Goal: Find specific page/section: Find specific page/section

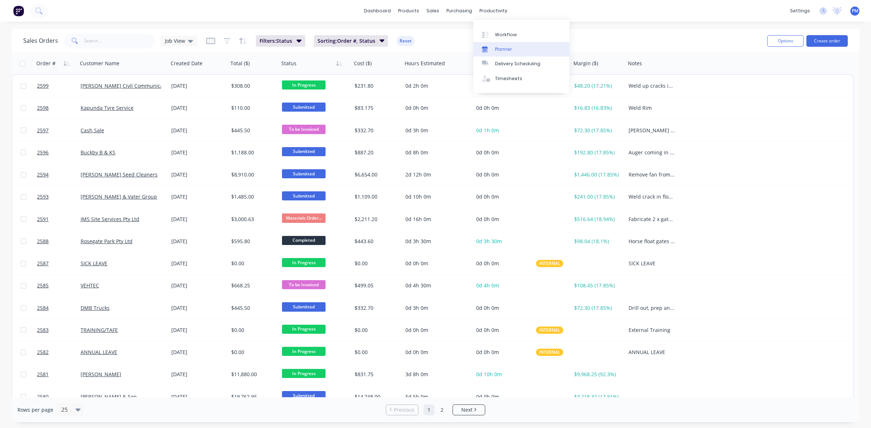
click at [502, 49] on div "Planner" at bounding box center [503, 49] width 17 height 7
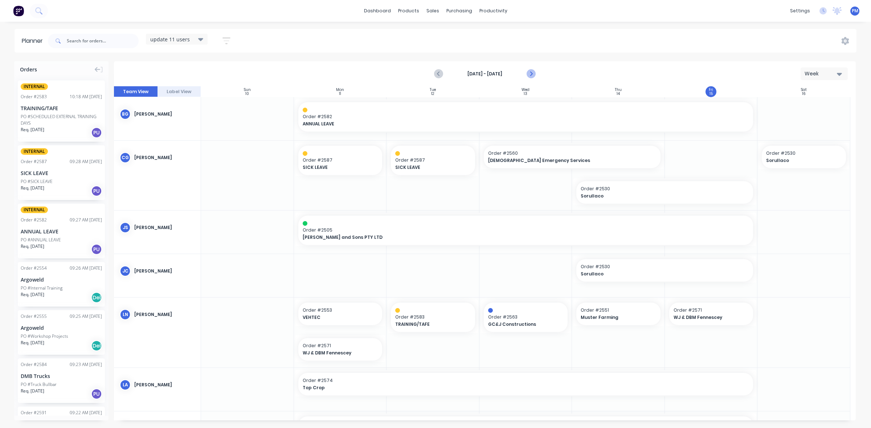
click at [533, 74] on icon "Next page" at bounding box center [530, 74] width 9 height 9
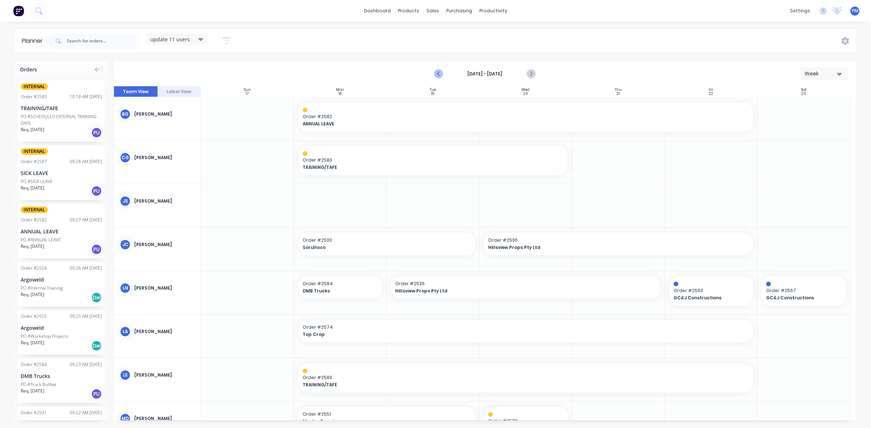
click at [436, 74] on icon "Previous page" at bounding box center [438, 74] width 9 height 9
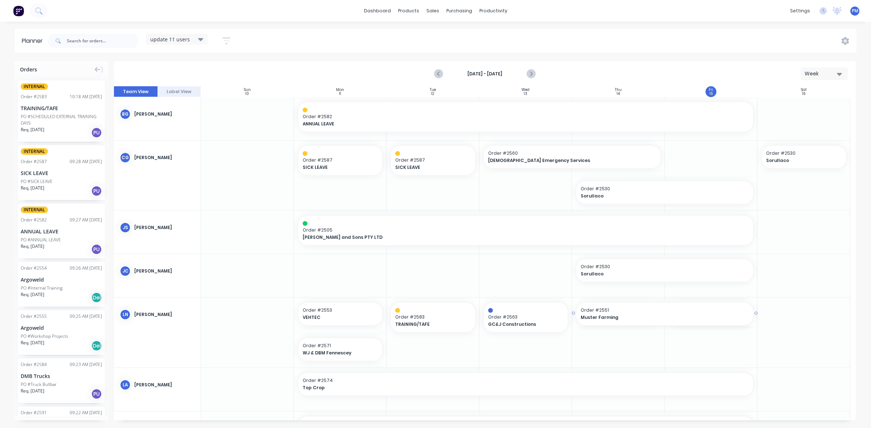
drag, startPoint x: 661, startPoint y: 312, endPoint x: 720, endPoint y: 308, distance: 60.0
click at [531, 75] on icon "Next page" at bounding box center [530, 74] width 9 height 9
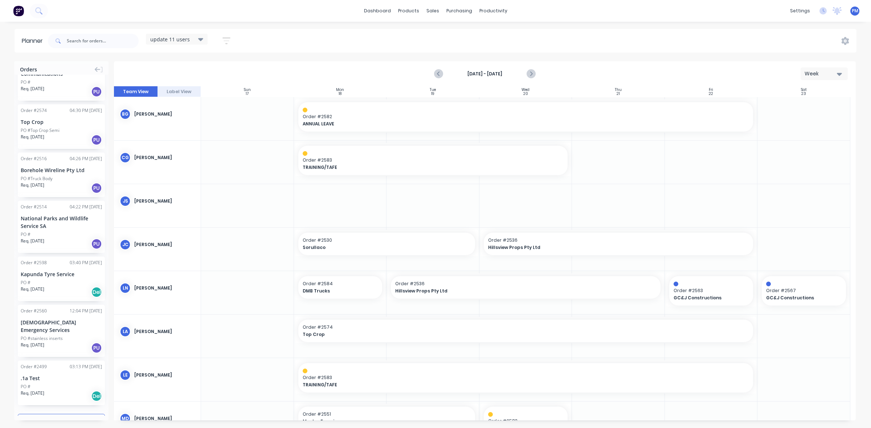
scroll to position [715, 0]
click at [61, 414] on button "Load more orders" at bounding box center [61, 420] width 87 height 13
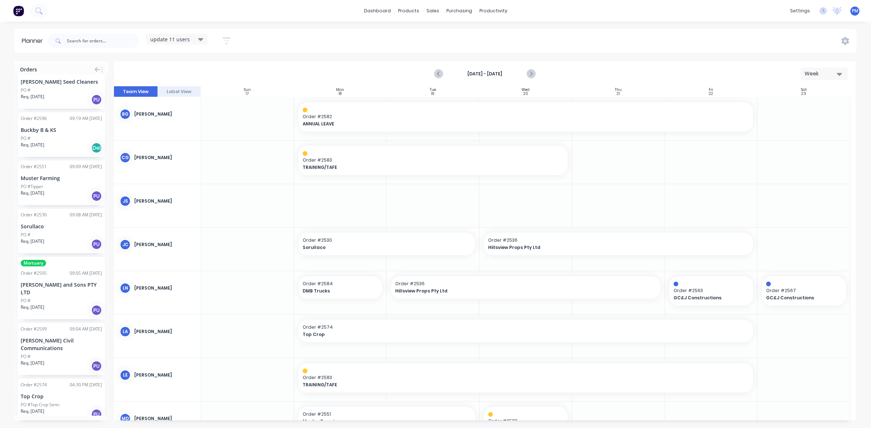
scroll to position [409, 0]
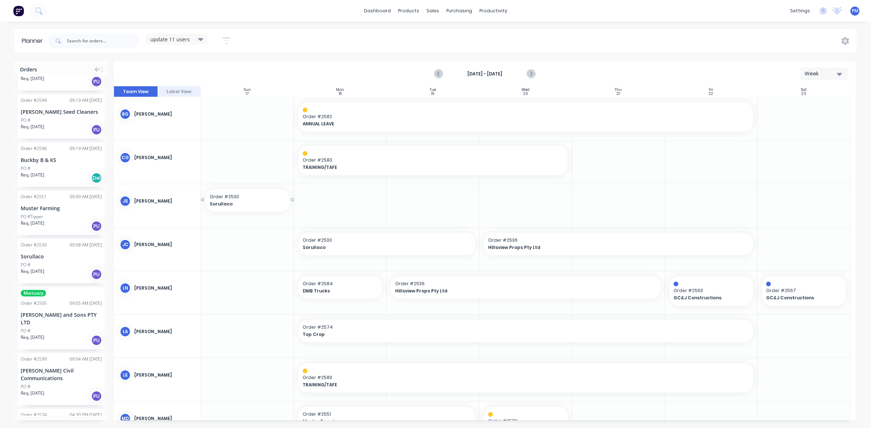
drag, startPoint x: 54, startPoint y: 260, endPoint x: 242, endPoint y: 198, distance: 198.5
drag, startPoint x: 259, startPoint y: 200, endPoint x: 346, endPoint y: 202, distance: 86.4
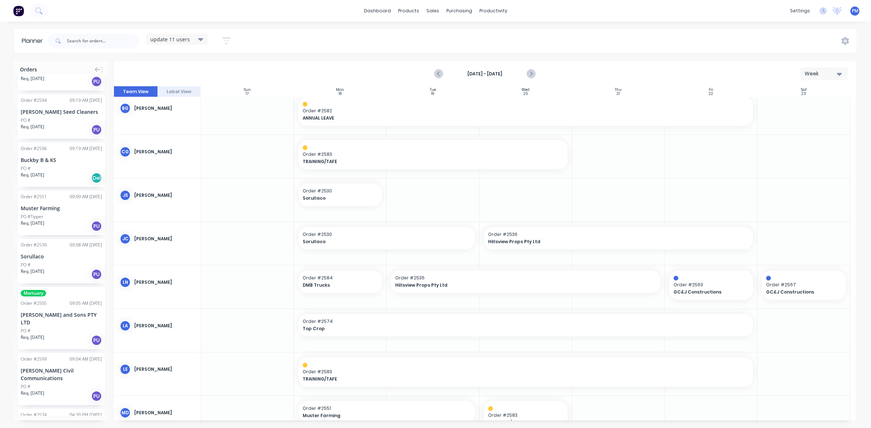
scroll to position [0, 0]
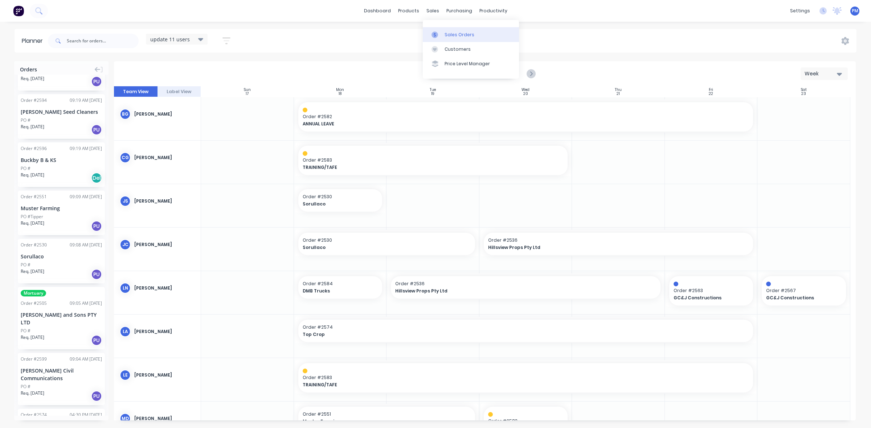
click at [449, 33] on div "Sales Orders" at bounding box center [459, 35] width 30 height 7
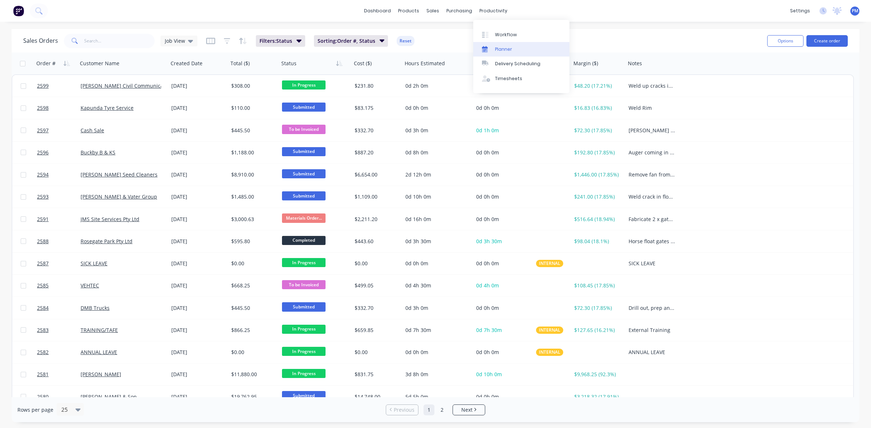
click at [504, 49] on div "Planner" at bounding box center [503, 49] width 17 height 7
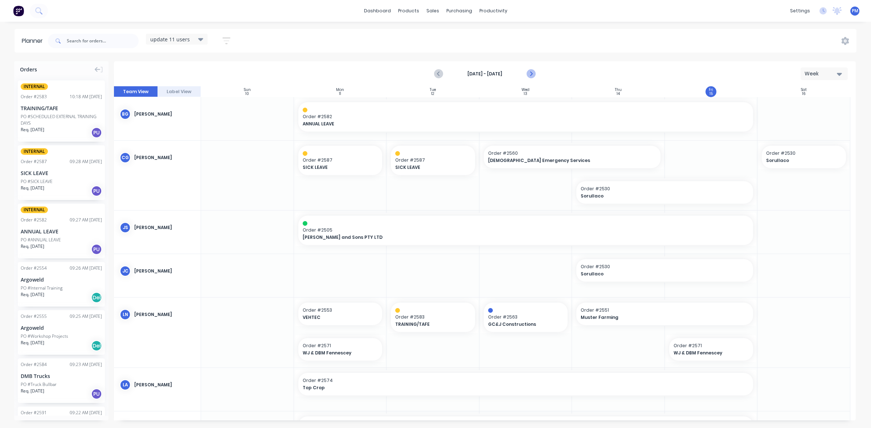
click at [530, 73] on icon "Next page" at bounding box center [530, 74] width 9 height 9
